Goal: Complete application form

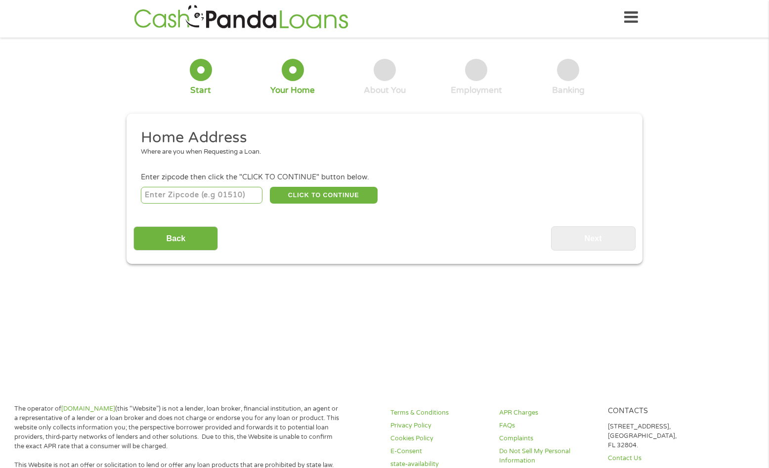
scroll to position [2, 0]
click at [190, 197] on input "number" at bounding box center [202, 195] width 122 height 17
type input "37042"
click at [311, 189] on button "CLICK TO CONTINUE" at bounding box center [324, 195] width 108 height 17
type input "37042"
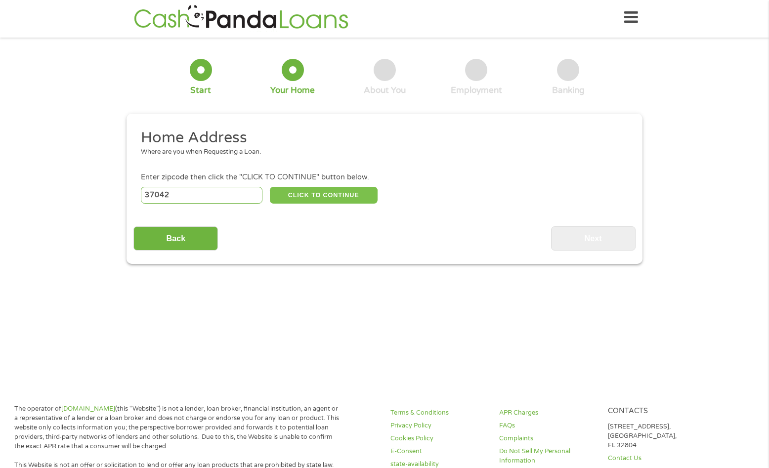
type input "[GEOGRAPHIC_DATA]"
select select "[US_STATE]"
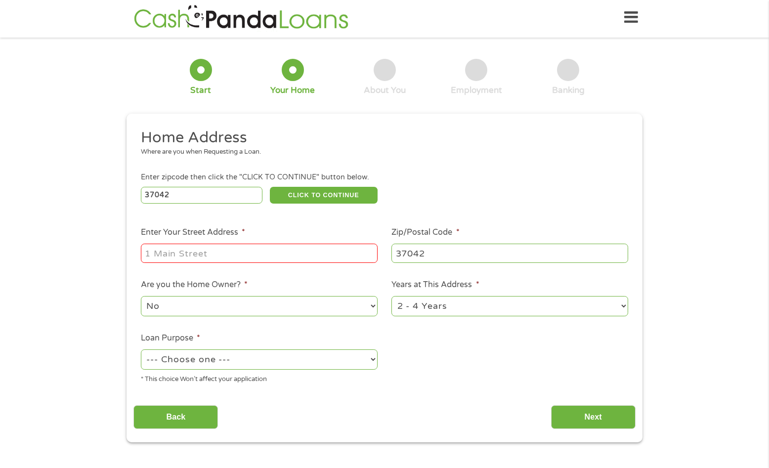
click at [313, 261] on input "Enter Your Street Address *" at bounding box center [259, 253] width 237 height 19
type input "[STREET_ADDRESS]"
click at [374, 359] on select "--- Choose one --- Pay Bills Debt Consolidation Home Improvement Major Purchase…" at bounding box center [259, 359] width 237 height 20
select select "paybills"
click at [141, 349] on select "--- Choose one --- Pay Bills Debt Consolidation Home Improvement Major Purchase…" at bounding box center [259, 359] width 237 height 20
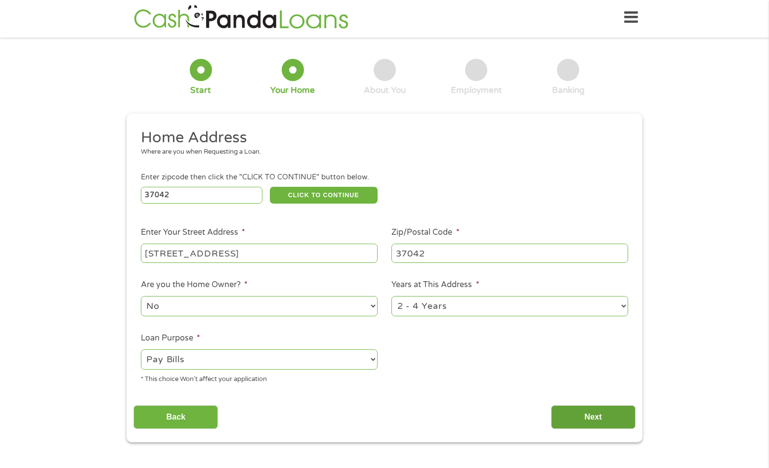
click at [590, 412] on input "Next" at bounding box center [593, 417] width 85 height 24
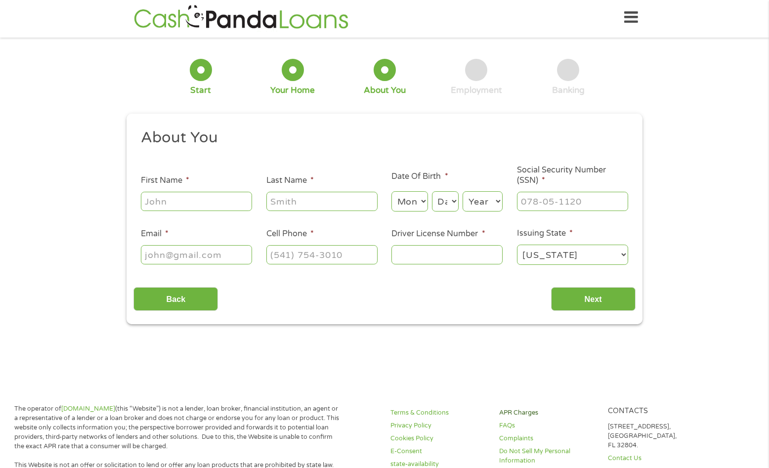
scroll to position [0, 0]
click at [191, 202] on input "First Name *" at bounding box center [196, 201] width 111 height 19
type input "[PERSON_NAME]"
click at [544, 198] on input "___-__-____" at bounding box center [572, 201] width 111 height 19
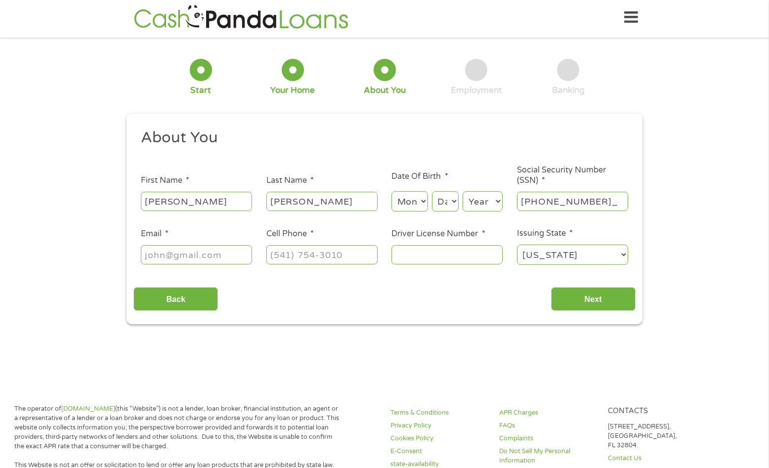
type input "254-04-9679"
type input "[EMAIL_ADDRESS][DOMAIN_NAME]"
type input "[PHONE_NUMBER]"
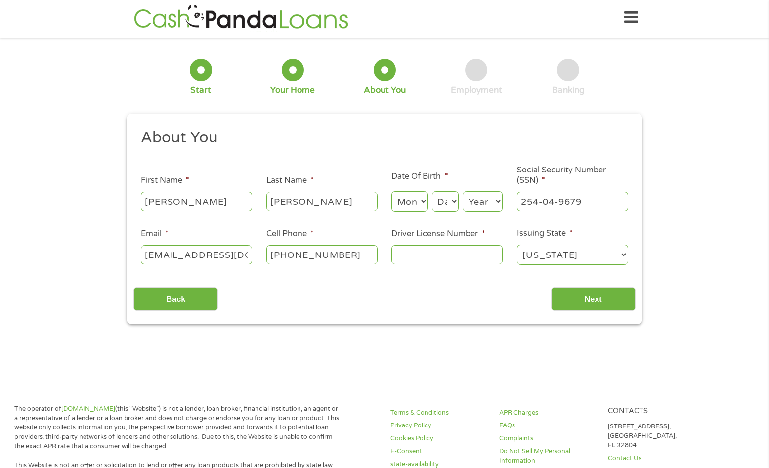
click at [424, 199] on select "Month 1 2 3 4 5 6 7 8 9 10 11 12" at bounding box center [409, 201] width 36 height 20
select select "1"
click at [391, 191] on select "Month 1 2 3 4 5 6 7 8 9 10 11 12" at bounding box center [409, 201] width 36 height 20
click at [454, 198] on select "Day 1 2 3 4 5 6 7 8 9 10 11 12 13 14 15 16 17 18 19 20 21 22 23 24 25 26 27 28 …" at bounding box center [445, 201] width 27 height 20
select select "17"
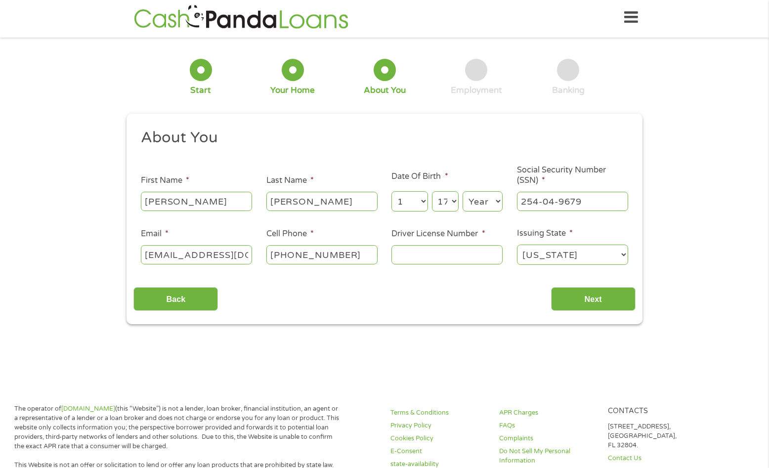
click at [432, 191] on select "Day 1 2 3 4 5 6 7 8 9 10 11 12 13 14 15 16 17 18 19 20 21 22 23 24 25 26 27 28 …" at bounding box center [445, 201] width 27 height 20
click at [499, 202] on select "Year [DATE] 2006 2005 2004 2003 2002 2001 2000 1999 1998 1997 1996 1995 1994 19…" at bounding box center [483, 201] width 40 height 20
select select "1955"
click at [463, 191] on select "Year [DATE] 2006 2005 2004 2003 2002 2001 2000 1999 1998 1997 1996 1995 1994 19…" at bounding box center [483, 201] width 40 height 20
click at [456, 255] on input "Driver License Number *" at bounding box center [446, 254] width 111 height 19
